Goal: Register for event/course

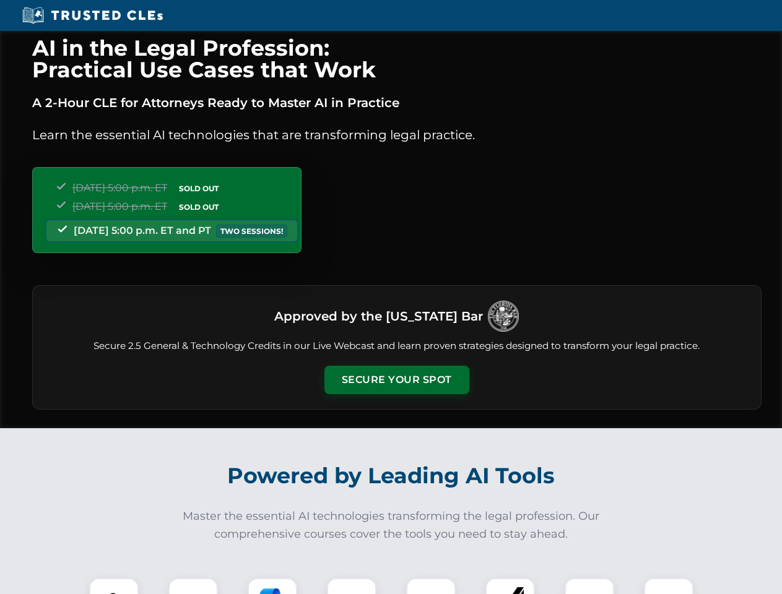
click at [396, 380] on button "Secure Your Spot" at bounding box center [396, 380] width 145 height 28
click at [114, 586] on img at bounding box center [114, 603] width 36 height 36
click at [193, 586] on div at bounding box center [193, 603] width 50 height 50
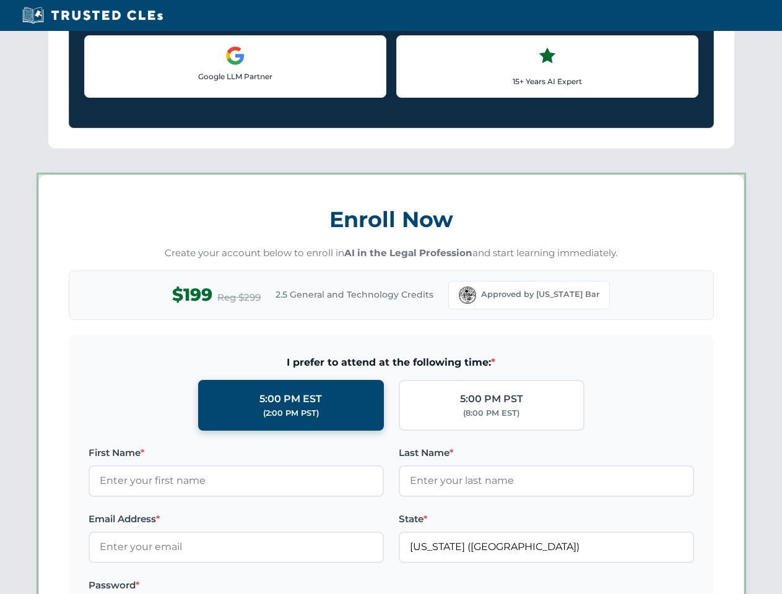
click at [352, 586] on label "Password *" at bounding box center [236, 585] width 295 height 15
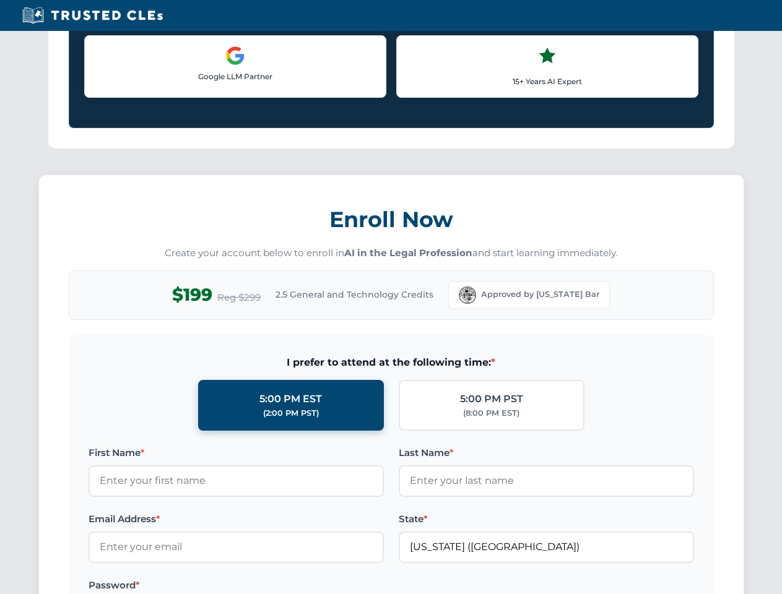
scroll to position [1215, 0]
